Goal: Information Seeking & Learning: Learn about a topic

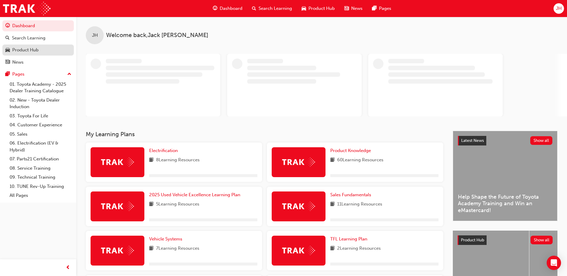
click at [29, 53] on div "Product Hub" at bounding box center [25, 50] width 26 height 7
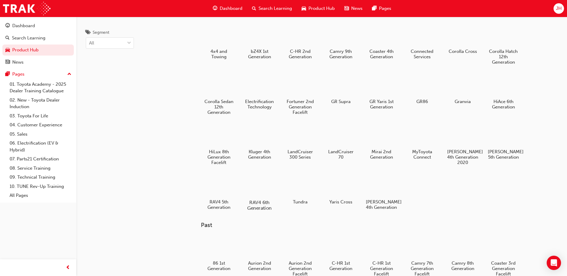
scroll to position [30, 0]
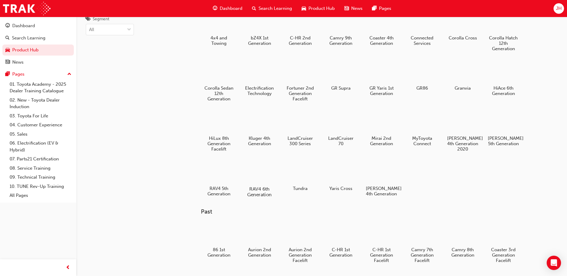
click at [262, 170] on div at bounding box center [259, 172] width 33 height 24
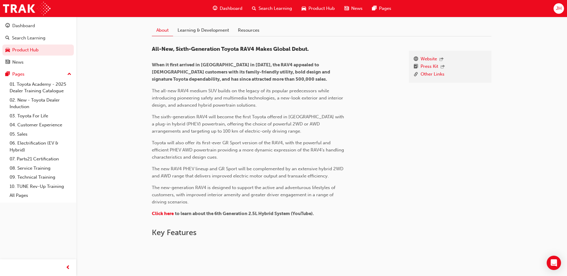
scroll to position [60, 0]
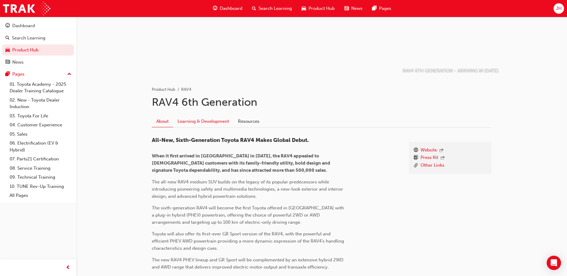
click at [210, 123] on link "Learning & Development" at bounding box center [203, 121] width 60 height 11
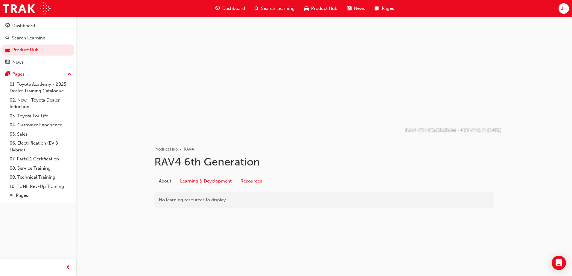
click at [257, 181] on link "Resources" at bounding box center [251, 180] width 30 height 11
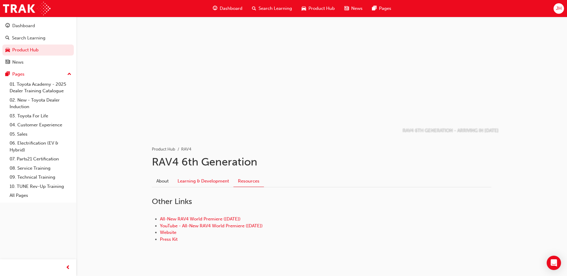
click at [198, 183] on link "Learning & Development" at bounding box center [203, 180] width 60 height 11
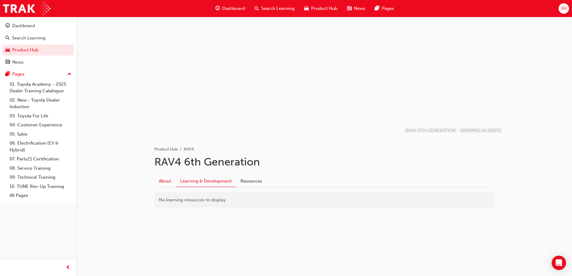
click at [161, 184] on link "About" at bounding box center [164, 180] width 21 height 11
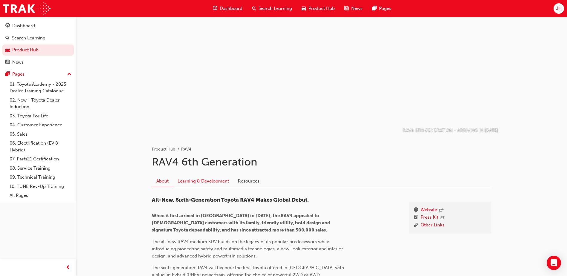
click at [204, 181] on link "Learning & Development" at bounding box center [203, 180] width 60 height 11
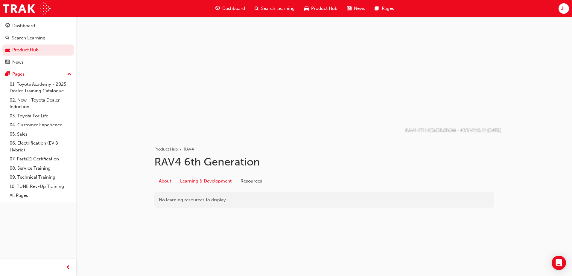
click at [162, 181] on link "About" at bounding box center [164, 180] width 21 height 11
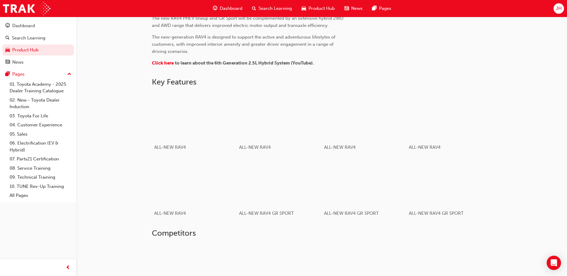
scroll to position [269, 0]
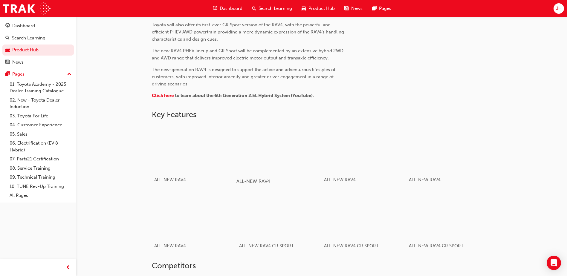
click at [266, 149] on div "button" at bounding box center [278, 149] width 85 height 48
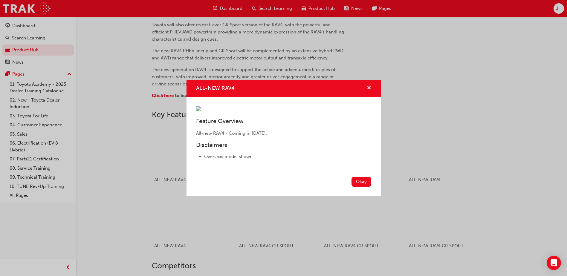
click at [369, 86] on span "cross-icon" at bounding box center [369, 88] width 4 height 5
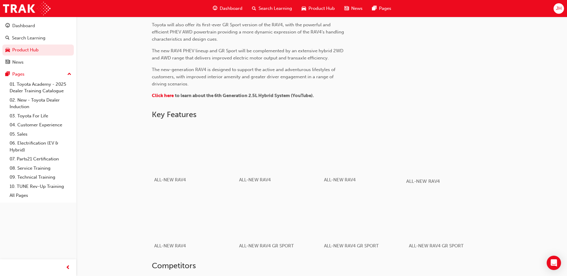
click at [444, 139] on div "button" at bounding box center [448, 149] width 85 height 48
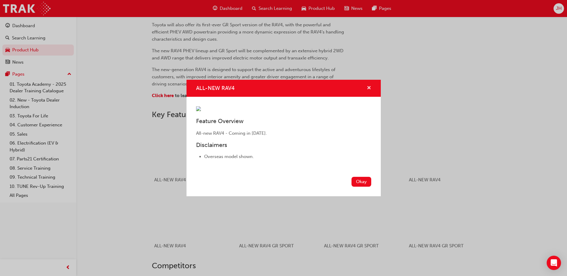
click at [367, 86] on span "cross-icon" at bounding box center [369, 88] width 4 height 5
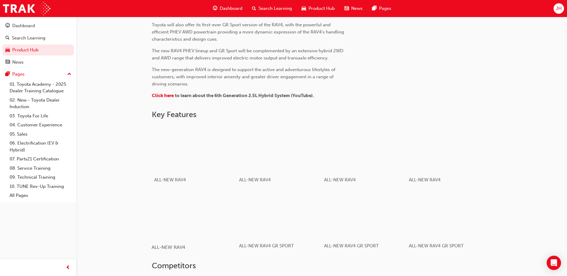
click at [190, 214] on div "button" at bounding box center [194, 215] width 85 height 48
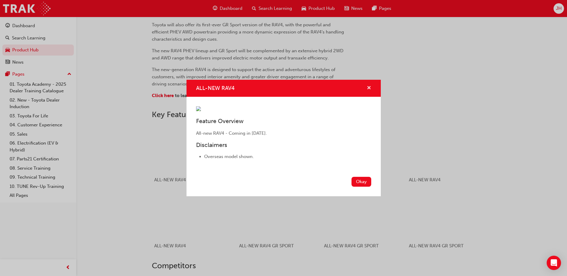
click at [370, 86] on span "cross-icon" at bounding box center [369, 88] width 4 height 5
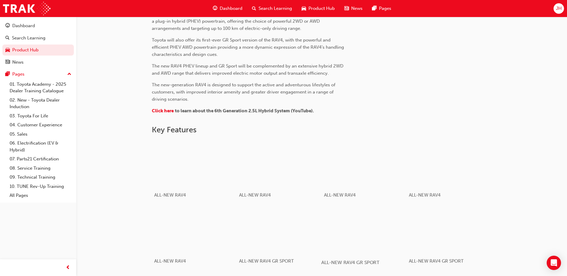
scroll to position [239, 0]
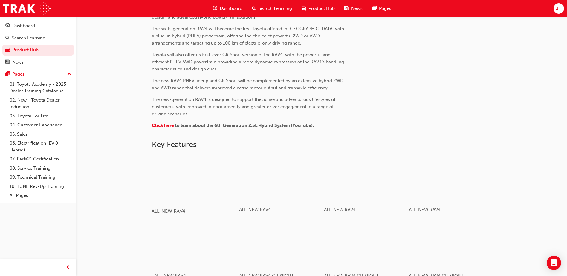
click at [218, 185] on div "button" at bounding box center [194, 179] width 85 height 48
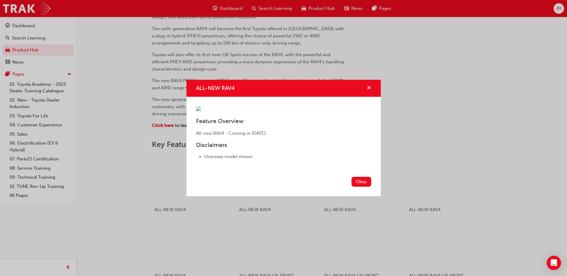
click at [369, 86] on span "cross-icon" at bounding box center [369, 88] width 4 height 5
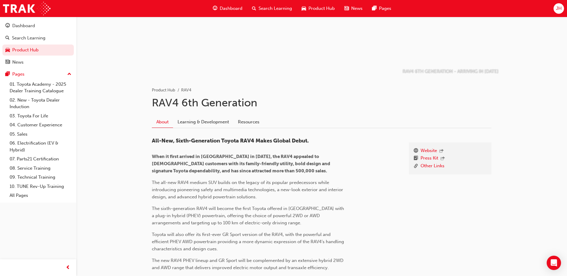
scroll to position [60, 0]
click at [212, 119] on link "Learning & Development" at bounding box center [203, 121] width 60 height 11
